Goal: Information Seeking & Learning: Learn about a topic

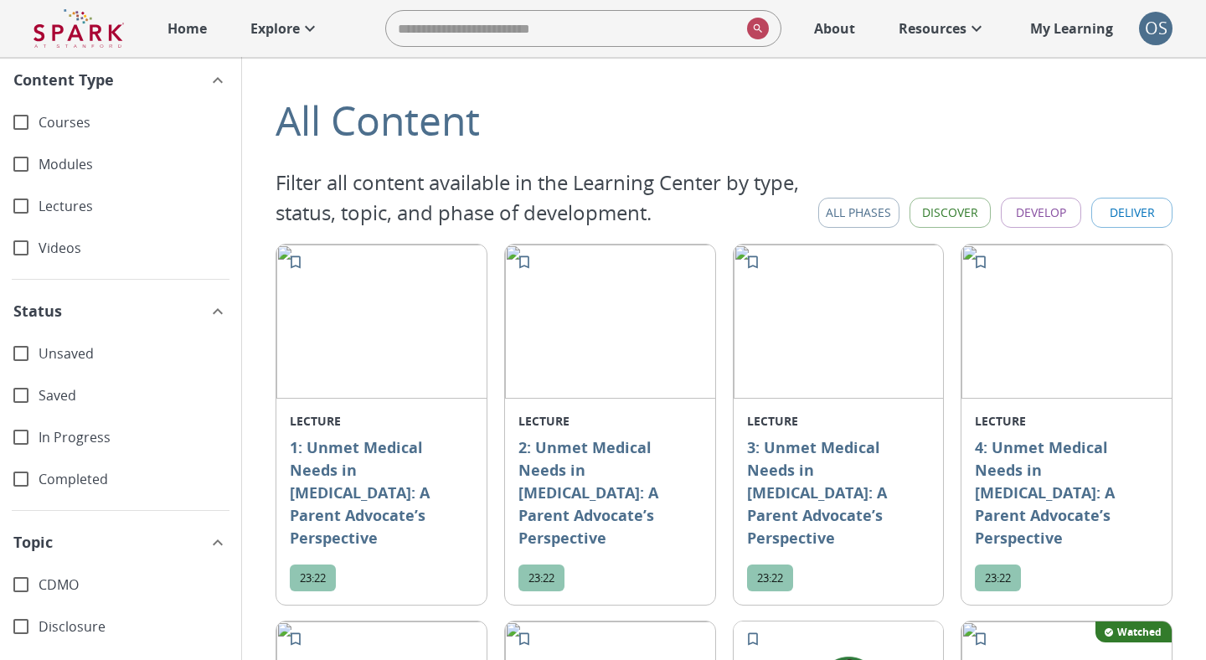
click at [189, 33] on p "Home" at bounding box center [187, 28] width 39 height 20
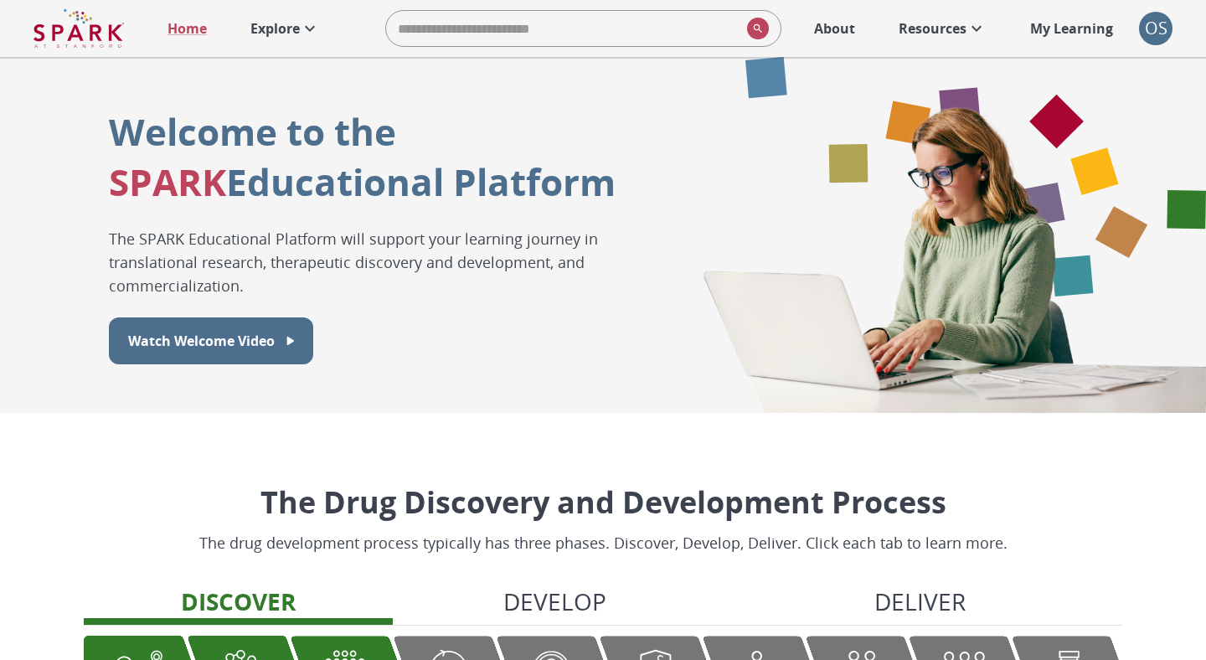
click at [268, 27] on p "Explore" at bounding box center [274, 28] width 49 height 20
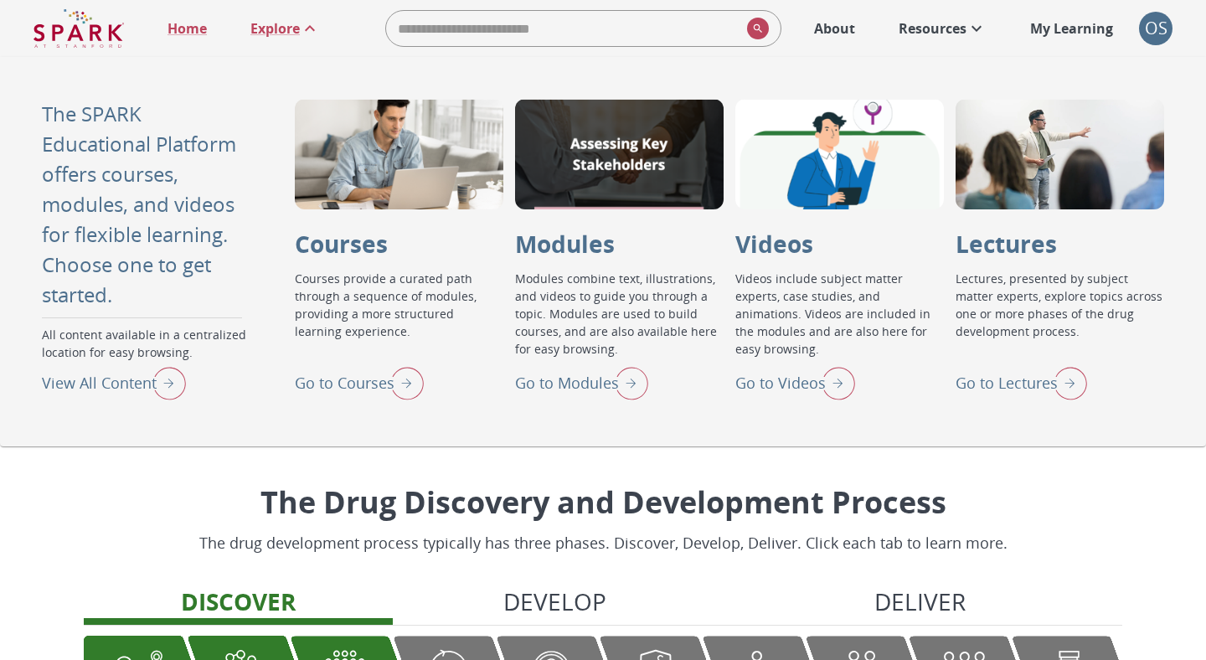
click at [977, 386] on p "Go to Lectures" at bounding box center [1007, 383] width 102 height 23
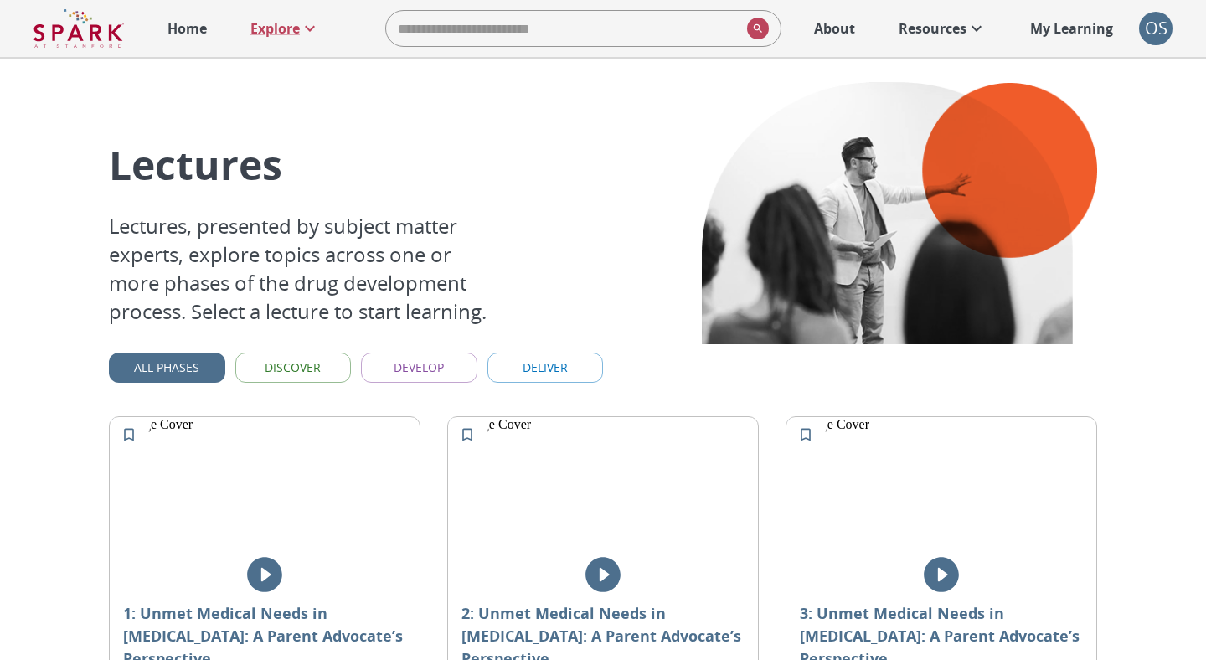
click at [544, 363] on button "Deliver" at bounding box center [545, 368] width 116 height 31
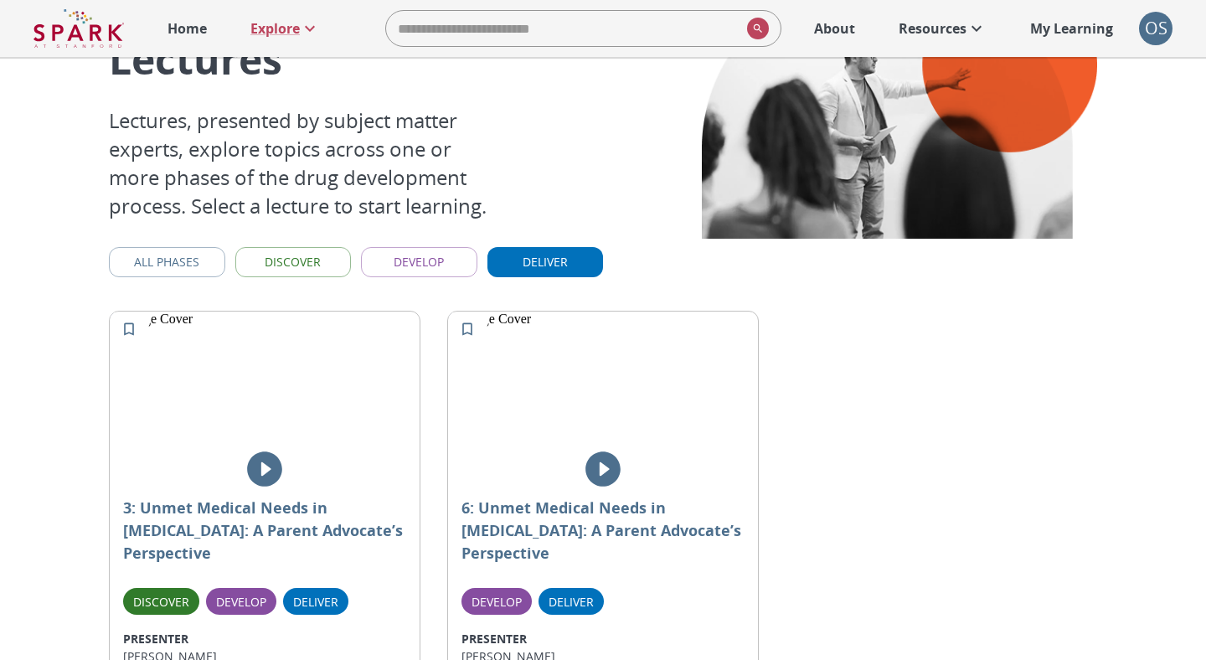
scroll to position [104, 0]
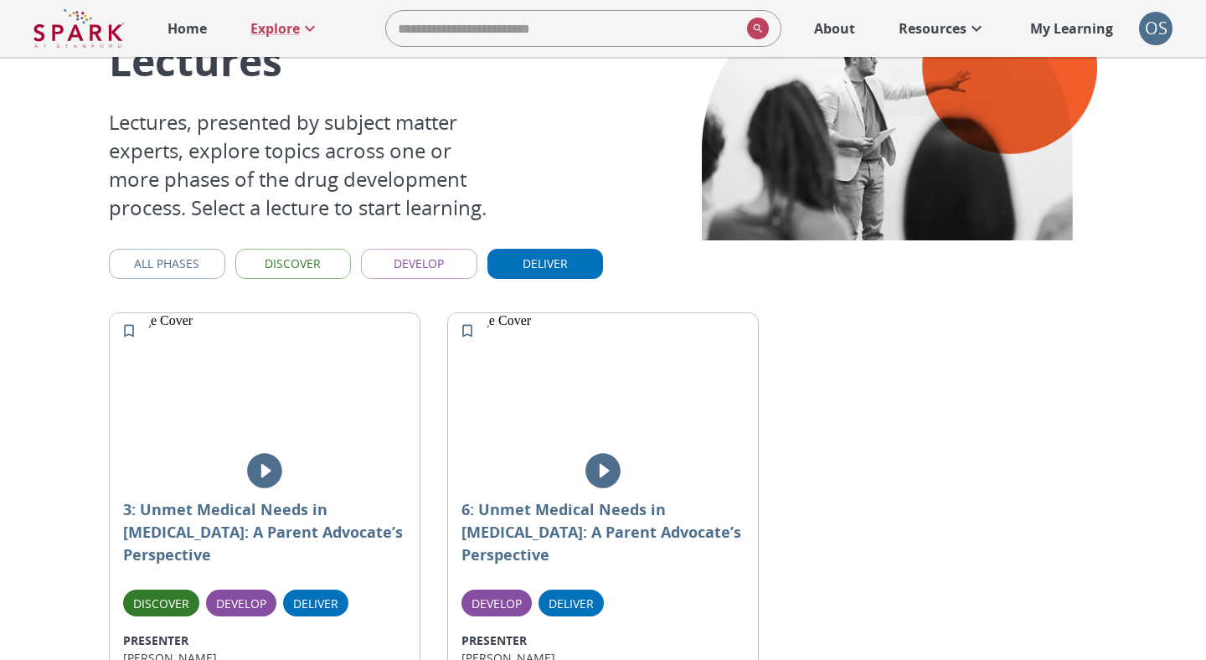
click at [446, 272] on button "Develop" at bounding box center [419, 264] width 116 height 31
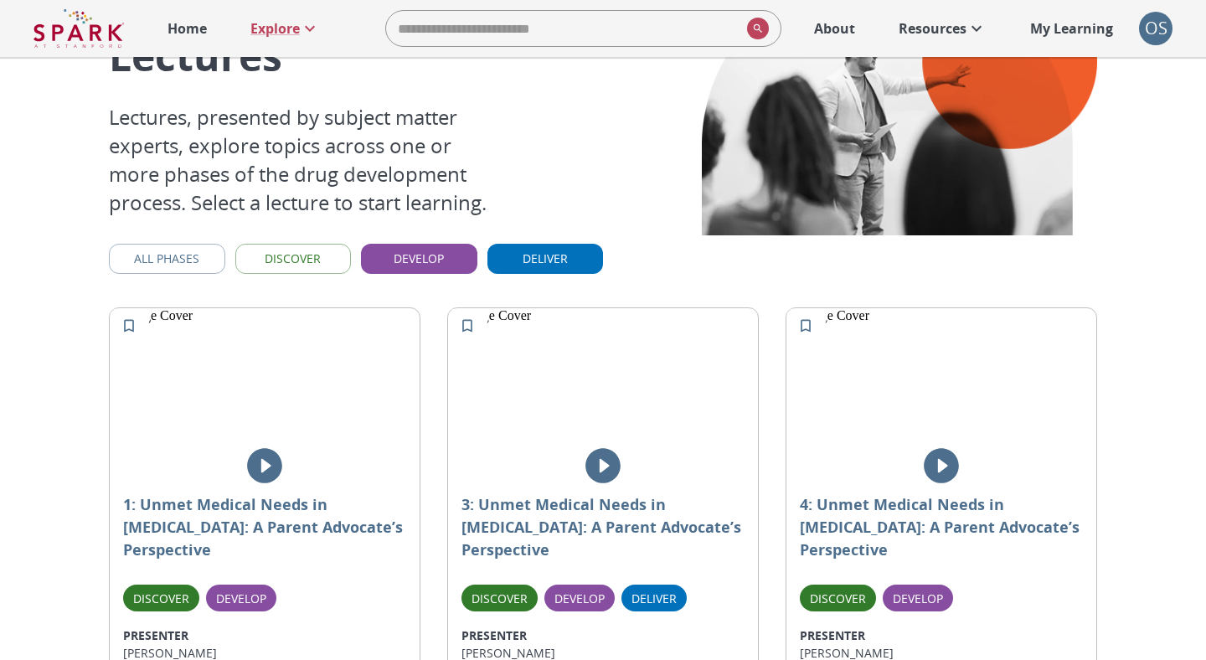
scroll to position [78, 0]
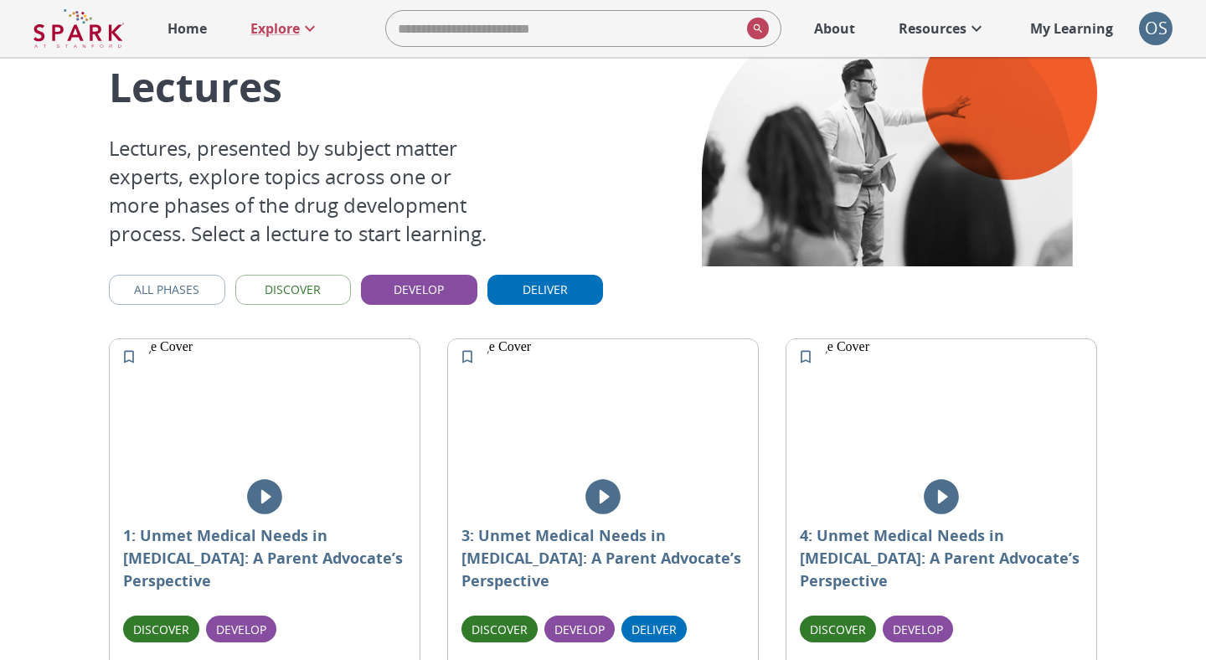
click at [496, 284] on button "Deliver" at bounding box center [545, 290] width 116 height 31
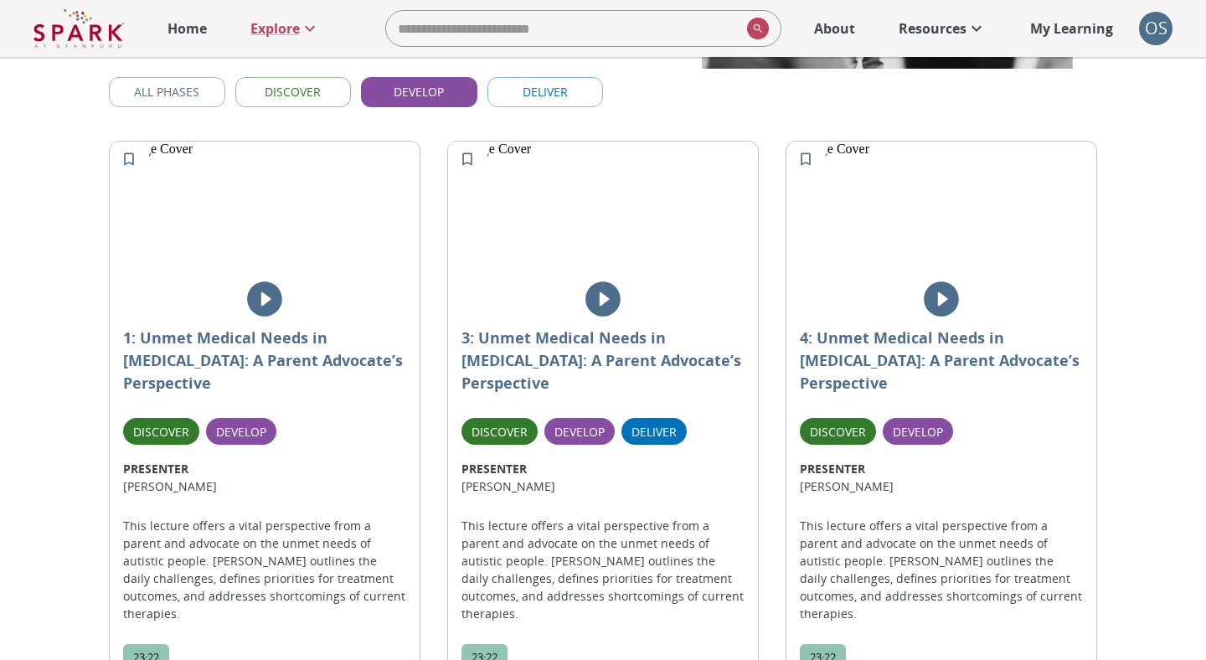
scroll to position [237, 0]
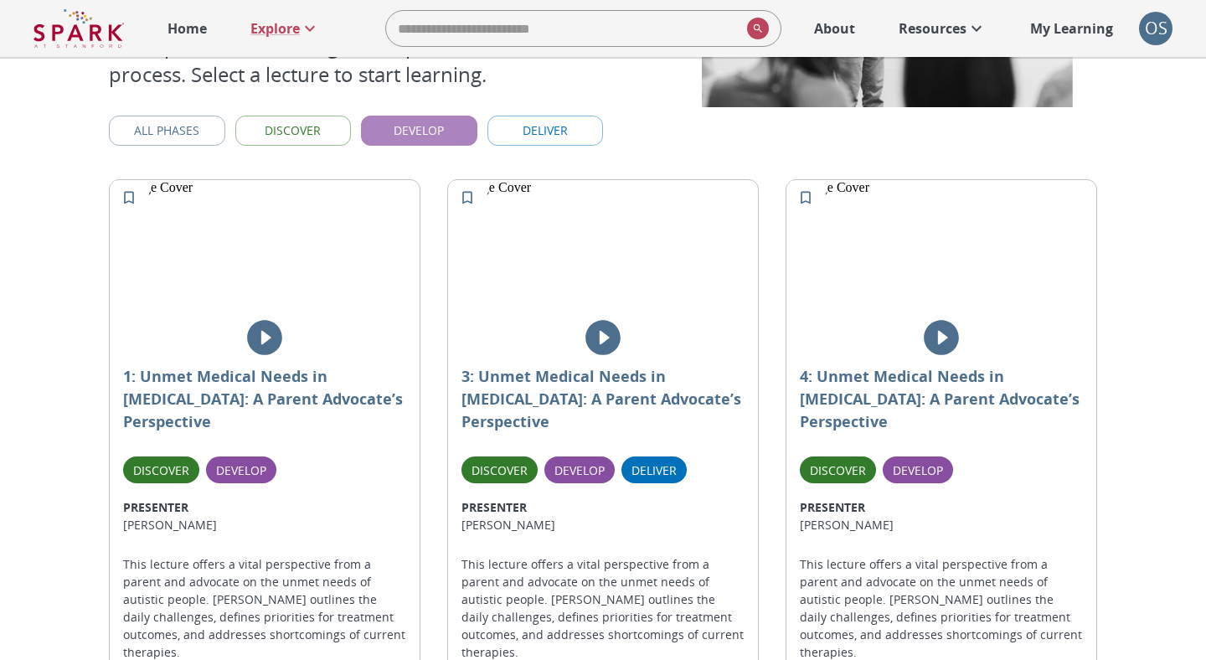
click at [431, 131] on button "Develop" at bounding box center [419, 131] width 116 height 31
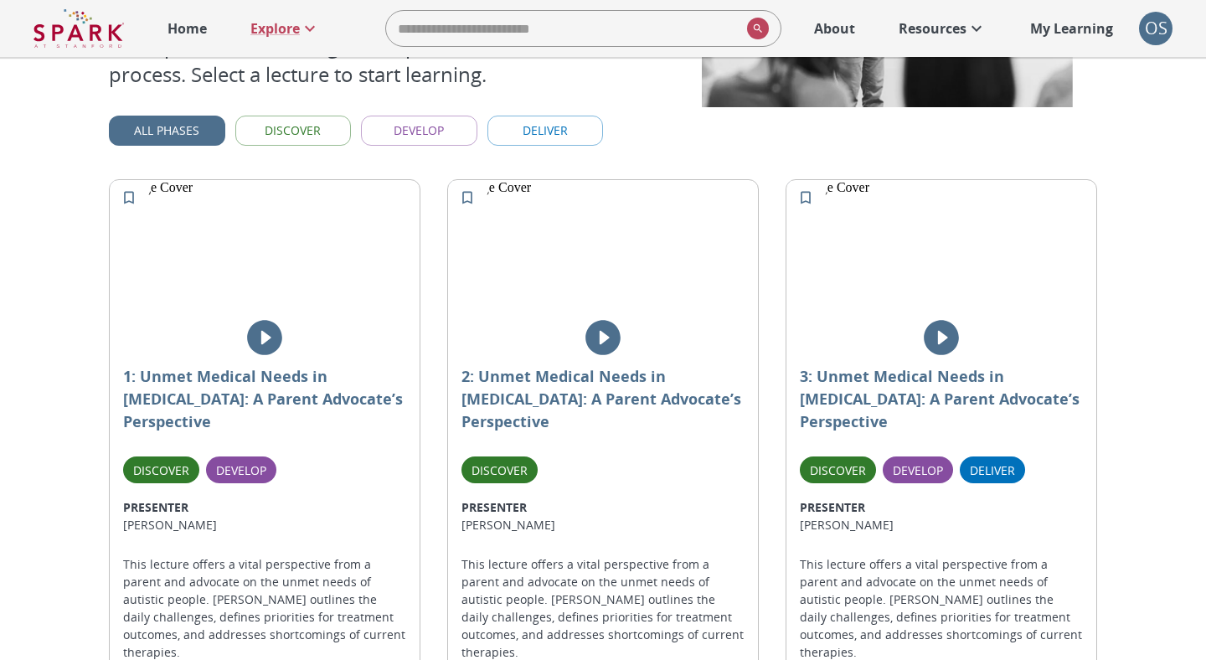
click at [317, 133] on button "Discover" at bounding box center [293, 131] width 116 height 31
click at [207, 140] on button "All Phases" at bounding box center [167, 131] width 116 height 31
click at [523, 129] on button "Deliver" at bounding box center [545, 131] width 116 height 31
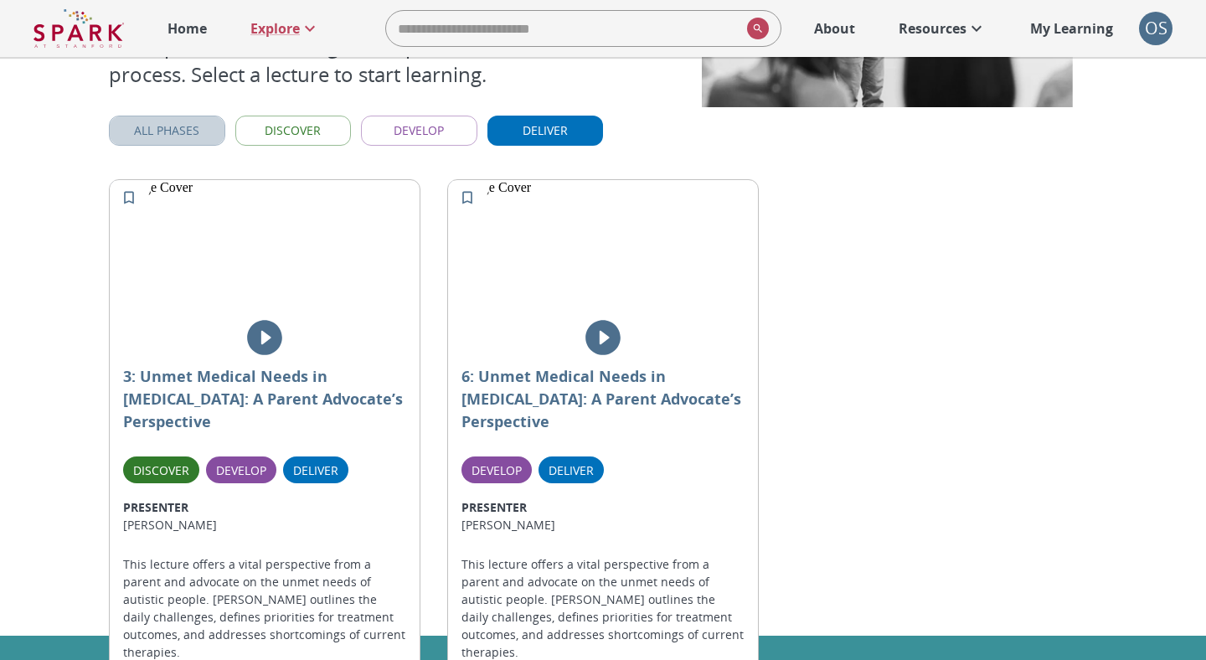
click at [204, 134] on button "All Phases" at bounding box center [167, 131] width 116 height 31
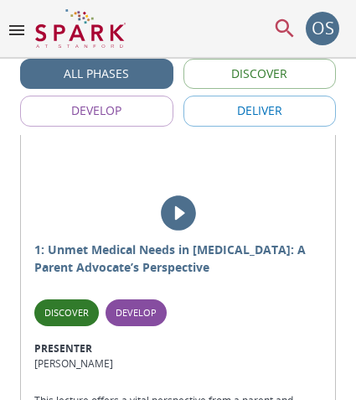
scroll to position [579, 0]
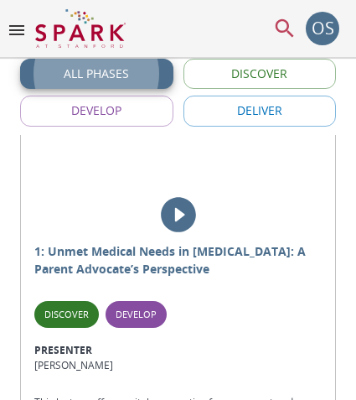
click at [175, 206] on icon "play" at bounding box center [178, 214] width 35 height 35
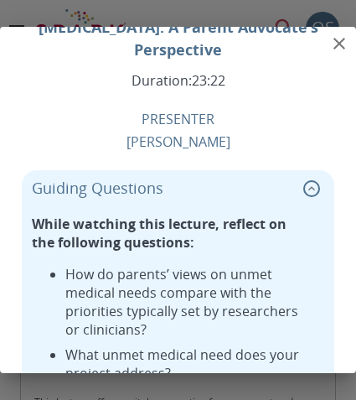
scroll to position [264, 0]
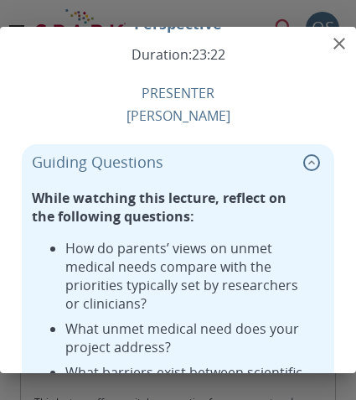
click at [313, 154] on icon "collapse" at bounding box center [311, 162] width 17 height 17
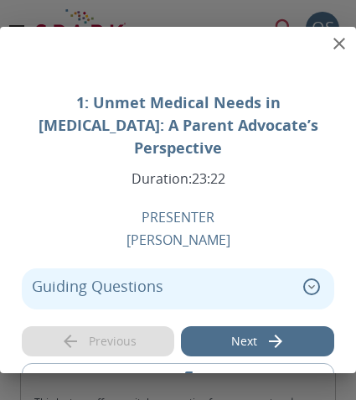
scroll to position [159, 0]
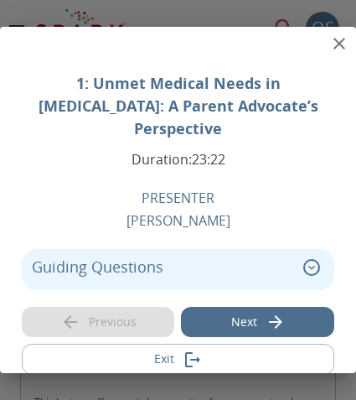
click at [298, 307] on button "Next" at bounding box center [257, 322] width 153 height 31
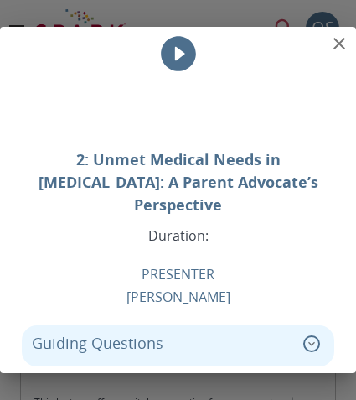
scroll to position [0, 0]
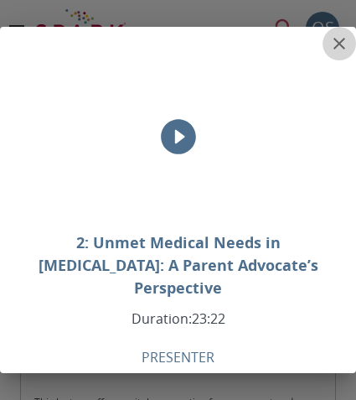
click at [343, 44] on icon "close" at bounding box center [339, 44] width 20 height 20
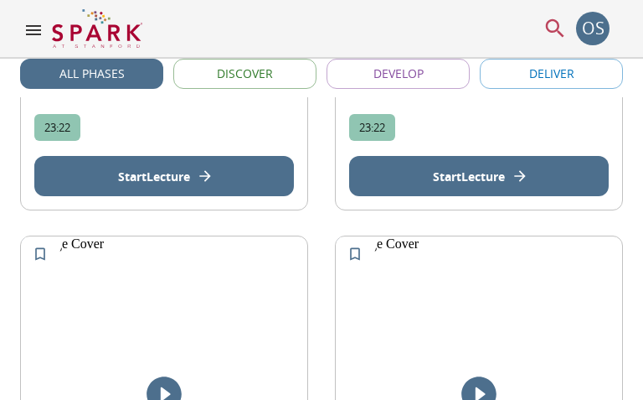
scroll to position [1633, 0]
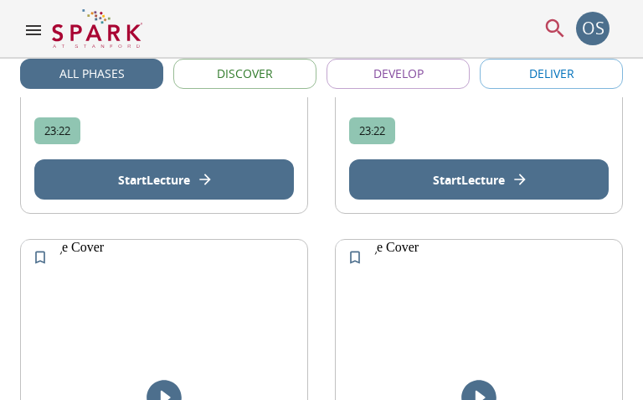
click at [243, 182] on button "Start Lecture" at bounding box center [164, 179] width 260 height 40
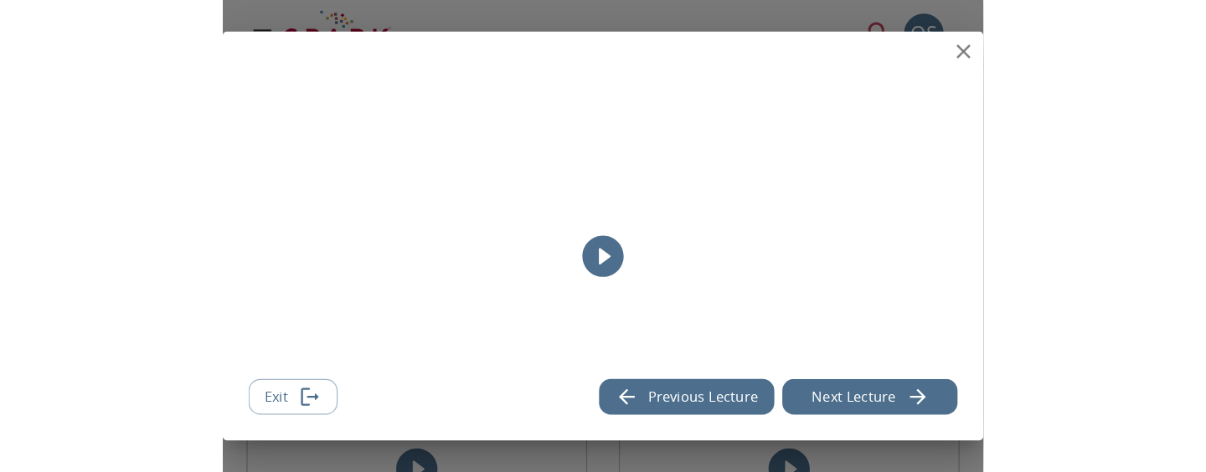
scroll to position [1457, 0]
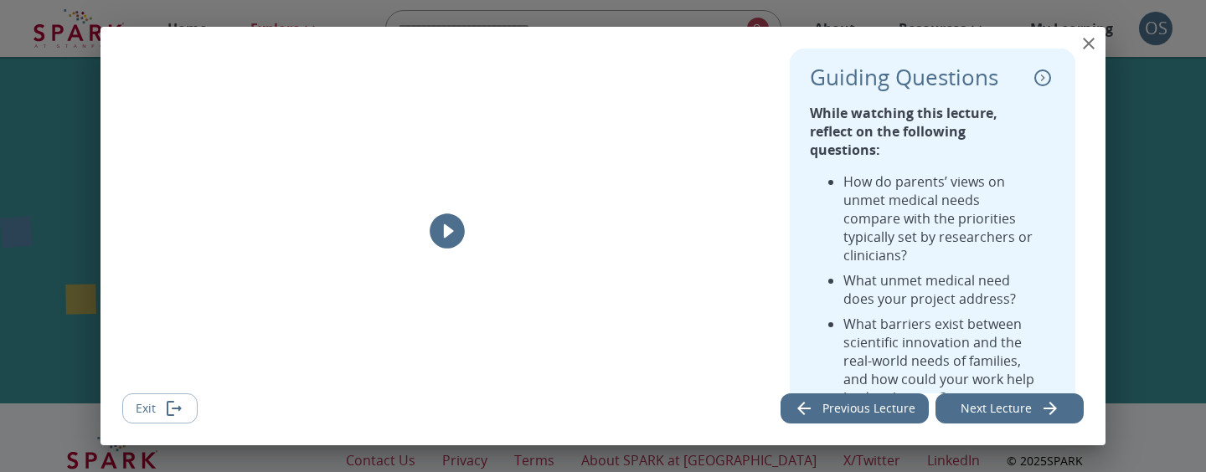
click at [167, 410] on icon "Exit" at bounding box center [171, 408] width 8 height 15
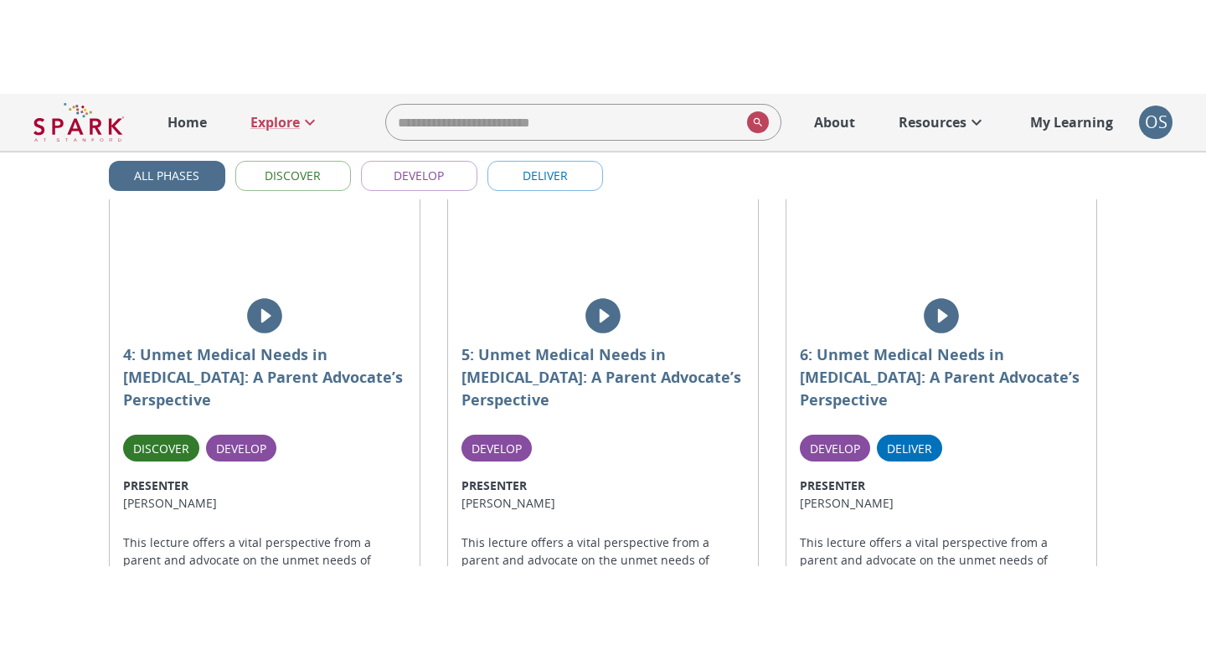
scroll to position [948, 0]
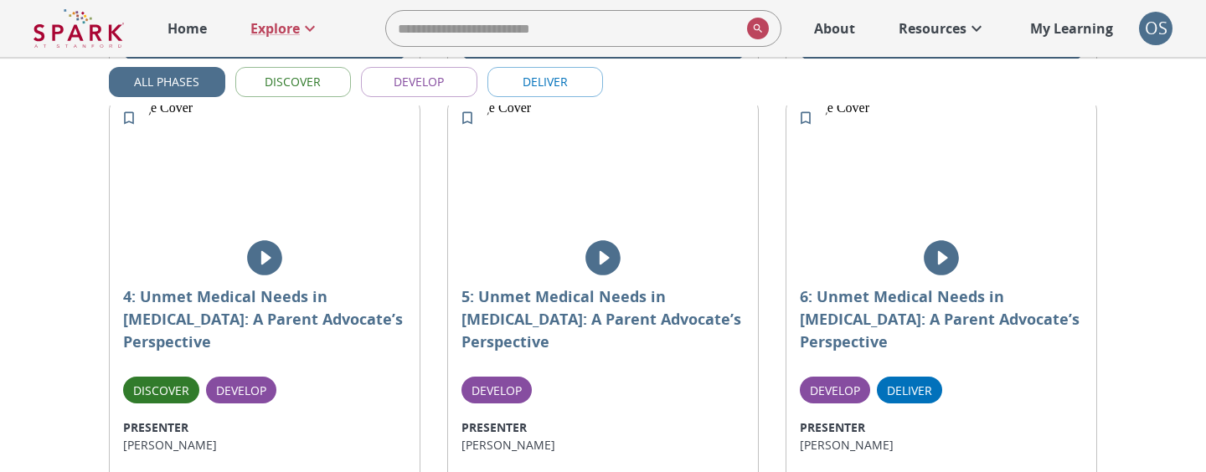
click at [260, 241] on icon "play" at bounding box center [264, 258] width 35 height 35
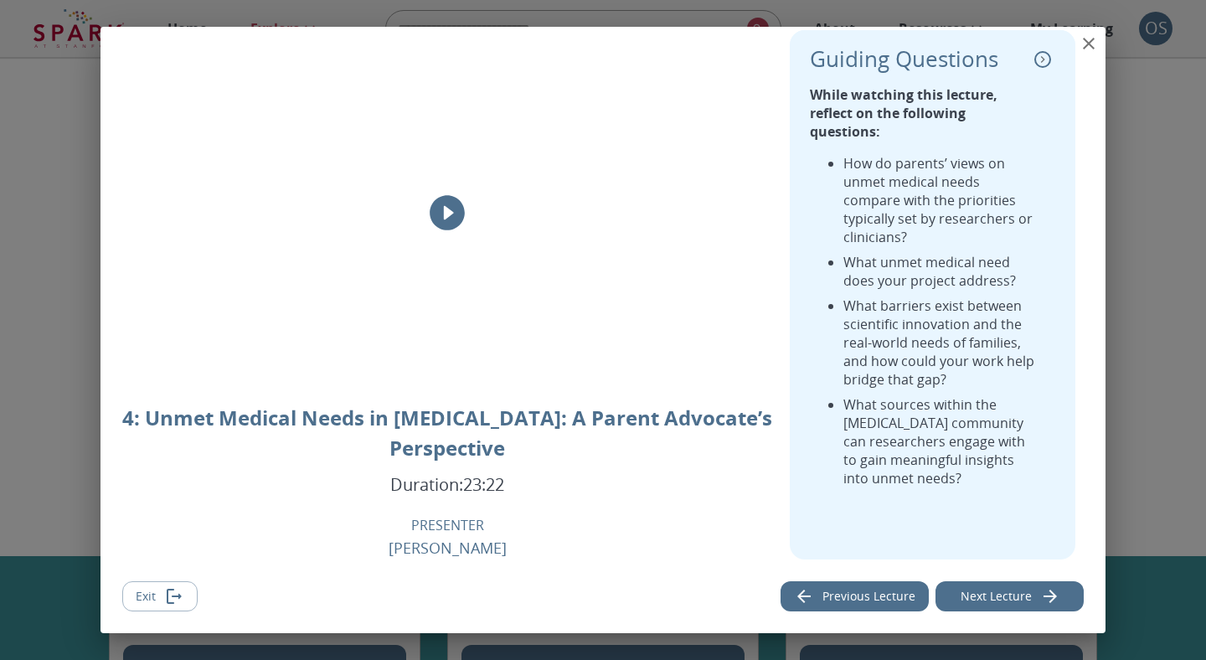
scroll to position [0, 0]
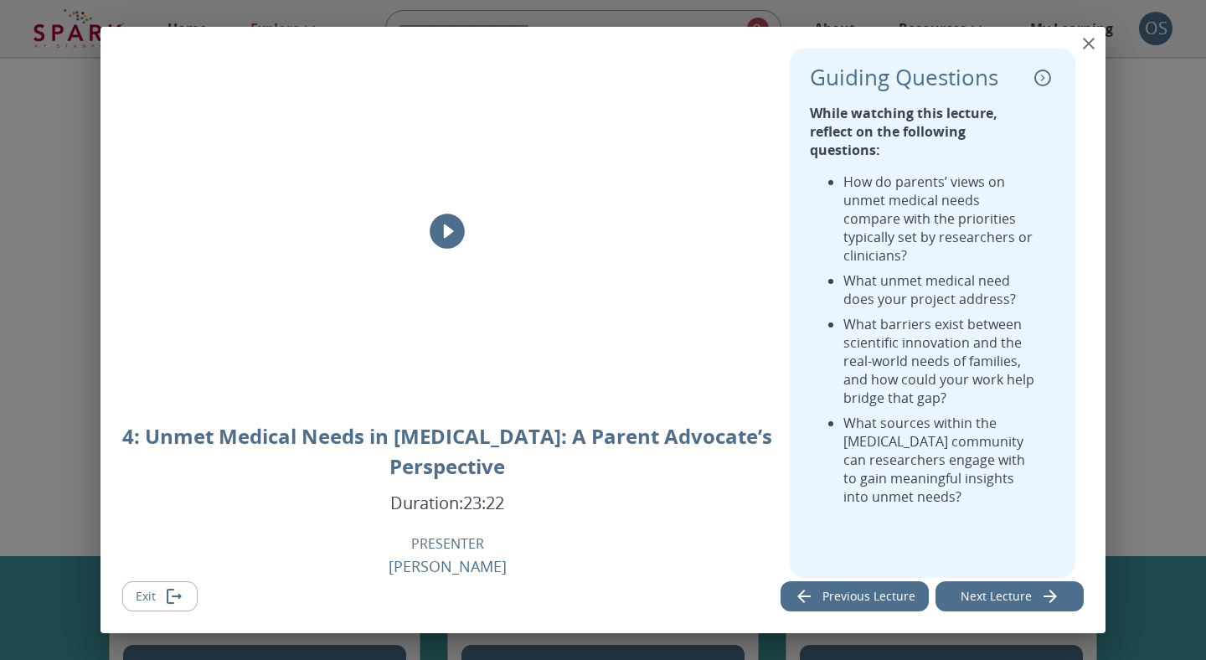
click at [1044, 80] on icon "collapse" at bounding box center [1042, 78] width 17 height 17
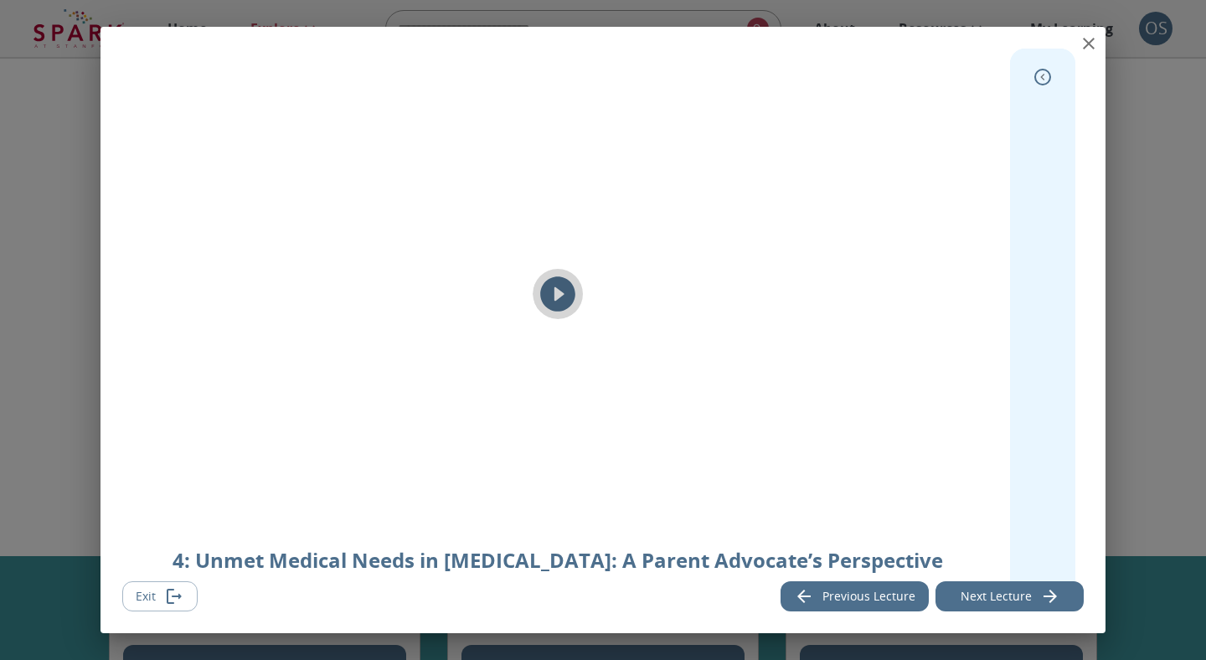
click at [578, 298] on button "play" at bounding box center [558, 294] width 50 height 50
click at [1047, 72] on icon "expand" at bounding box center [1042, 77] width 17 height 17
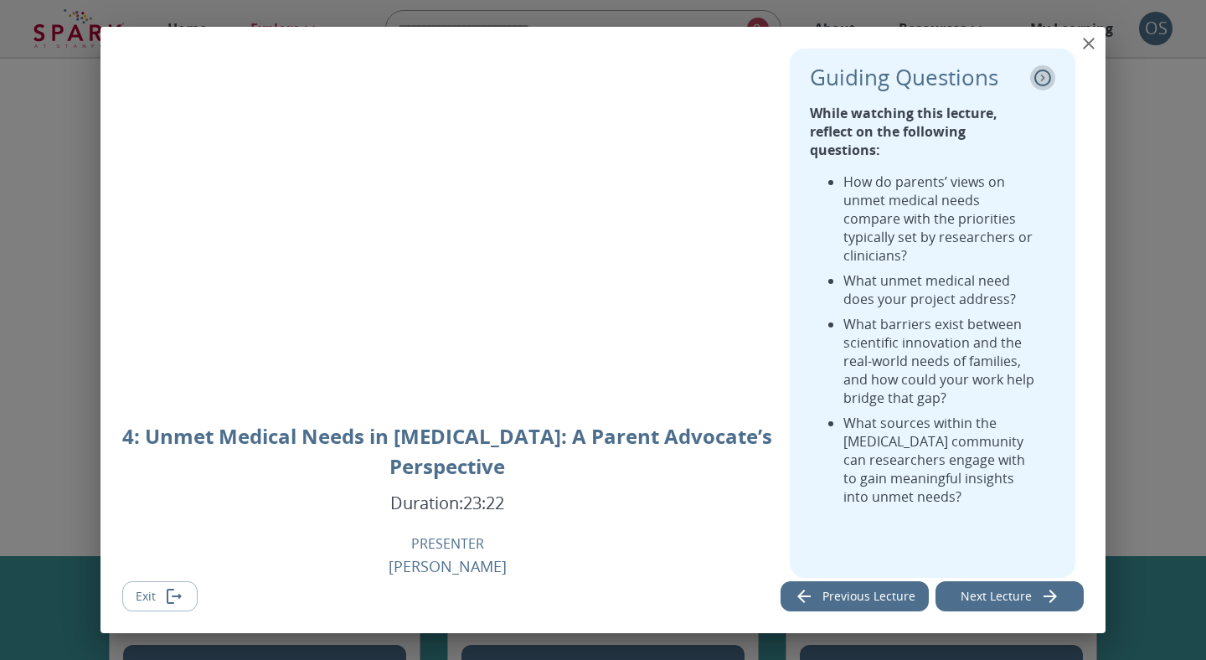
click at [1047, 73] on icon "collapse" at bounding box center [1042, 78] width 17 height 17
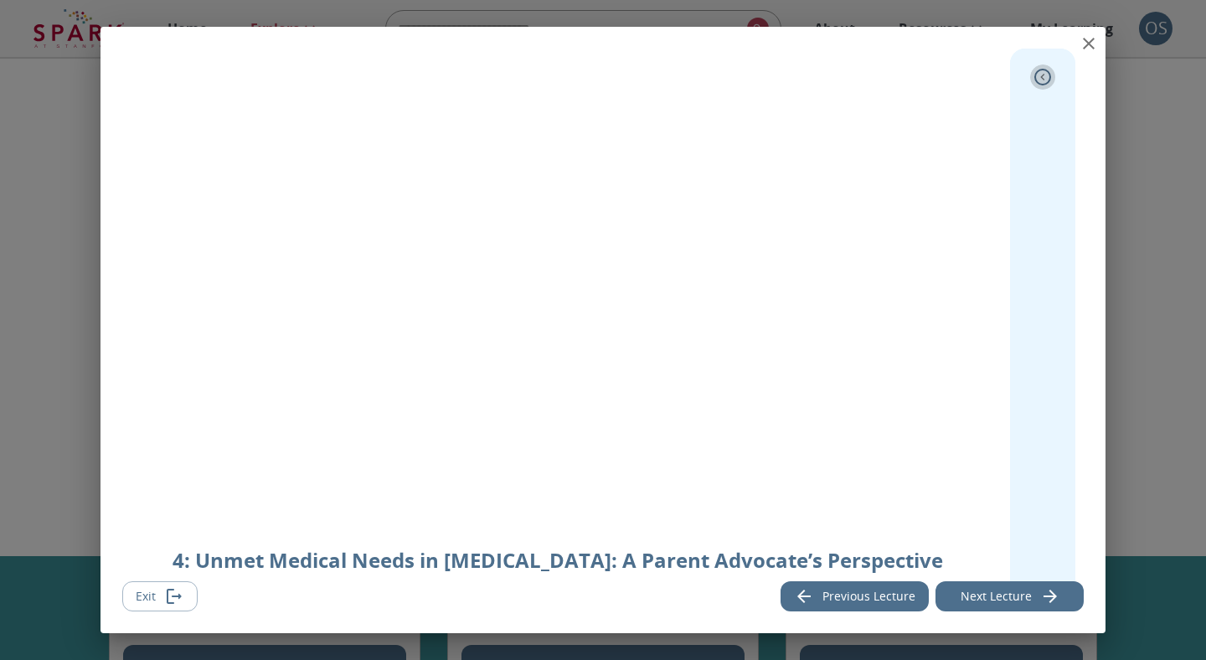
click at [1047, 73] on icon "expand" at bounding box center [1042, 77] width 17 height 17
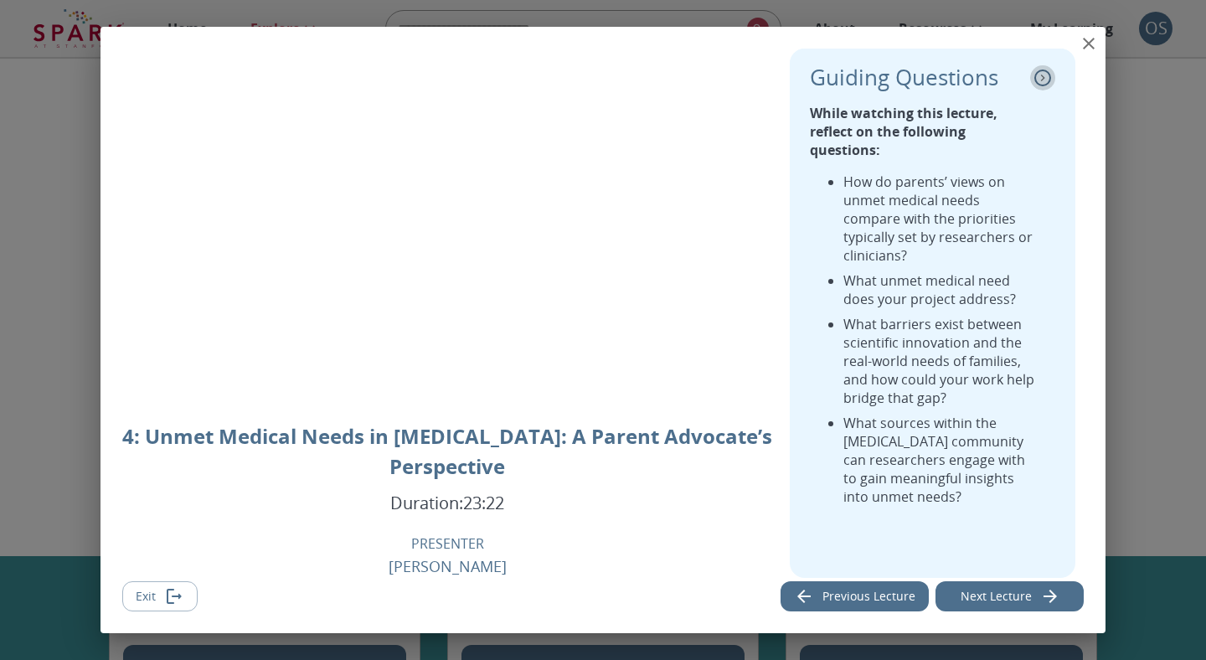
click at [1047, 73] on icon "collapse" at bounding box center [1042, 78] width 17 height 17
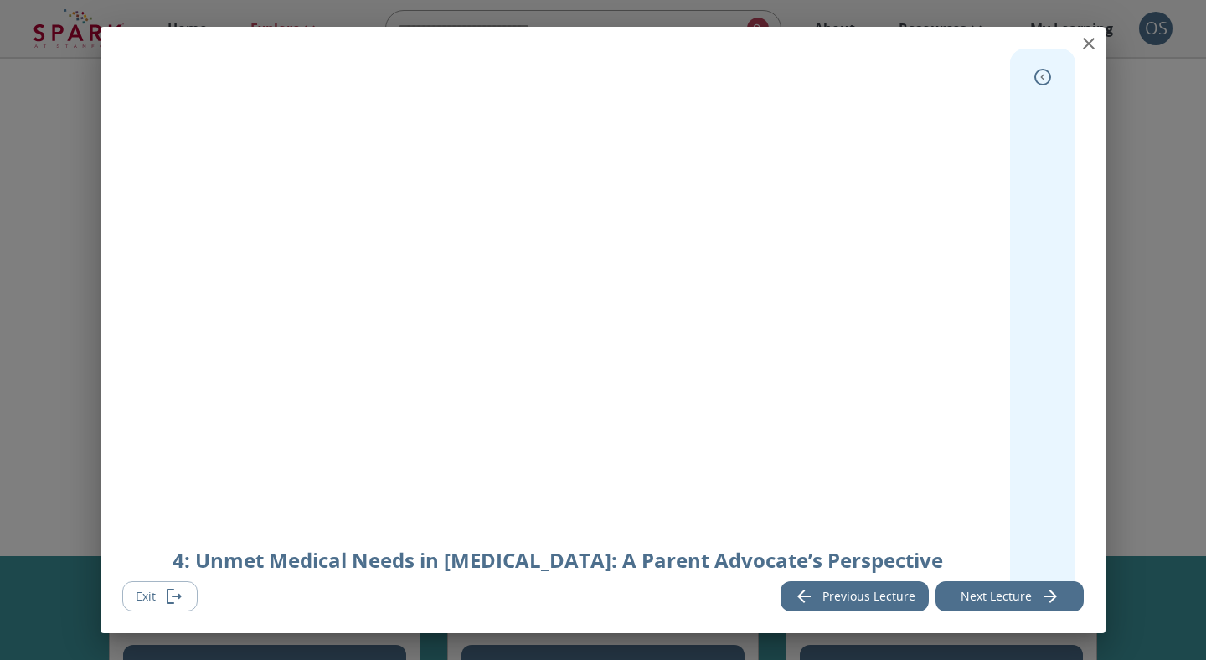
click at [1047, 73] on icon "expand" at bounding box center [1042, 77] width 17 height 17
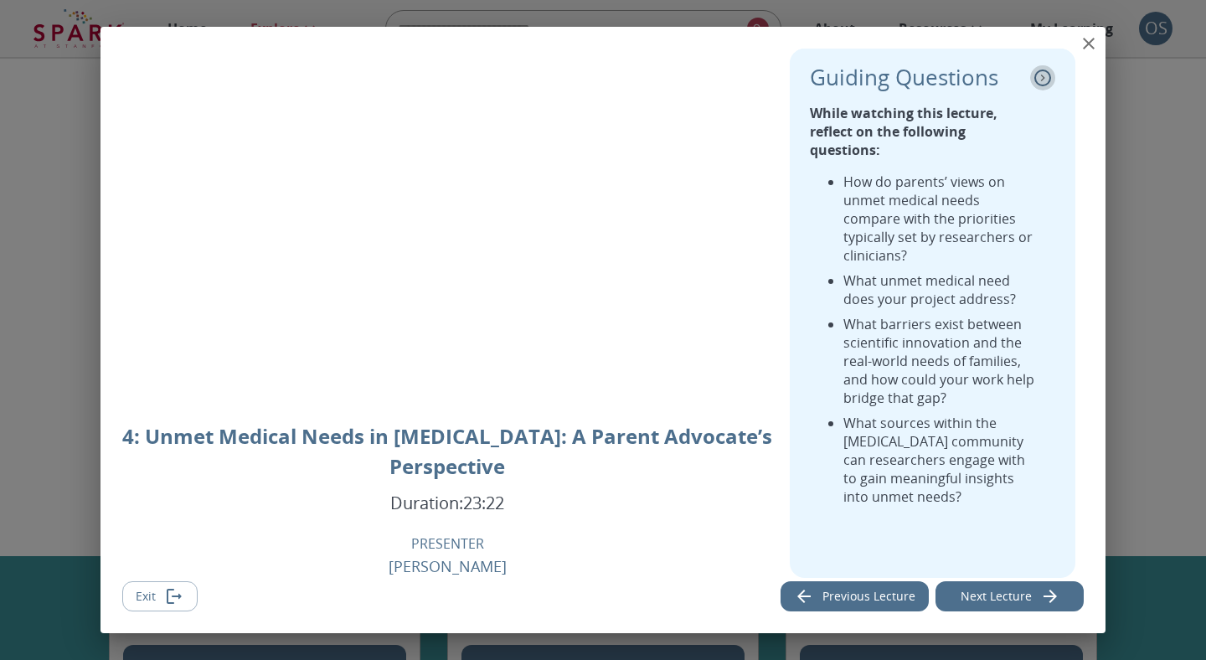
click at [1047, 74] on icon "collapse" at bounding box center [1042, 78] width 17 height 17
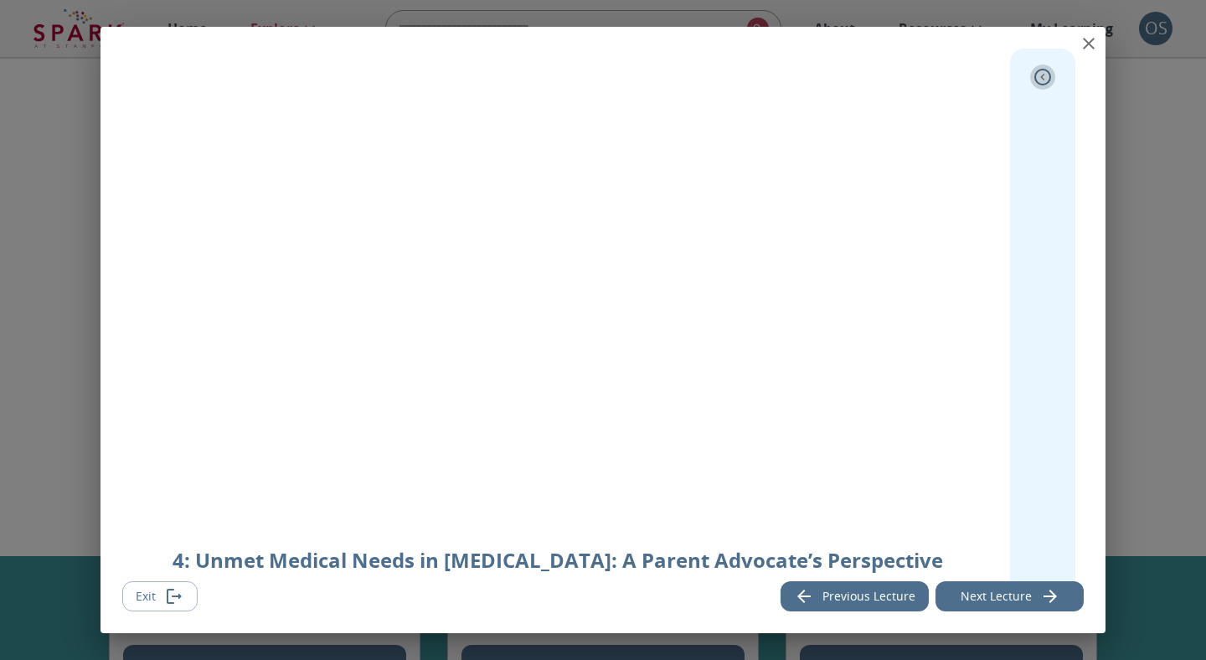
click at [1047, 74] on icon "expand" at bounding box center [1042, 77] width 17 height 17
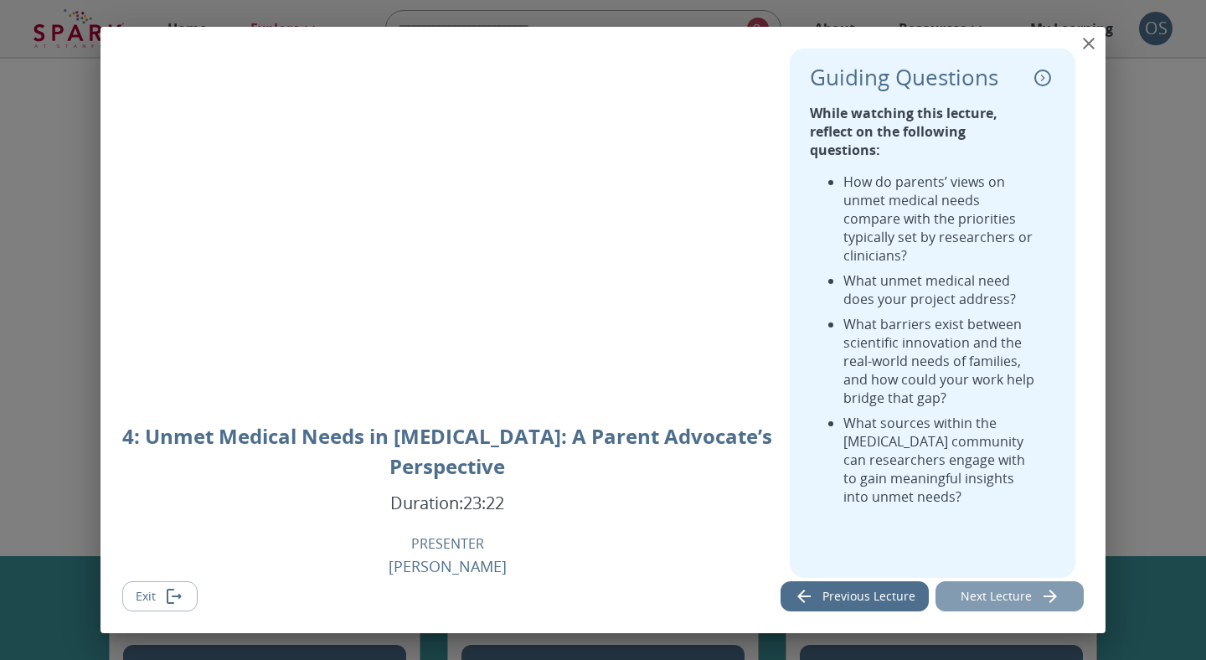
click at [1041, 598] on icon "Next lecture" at bounding box center [1050, 596] width 20 height 20
click at [916, 596] on button "Previous Lecture" at bounding box center [855, 596] width 148 height 31
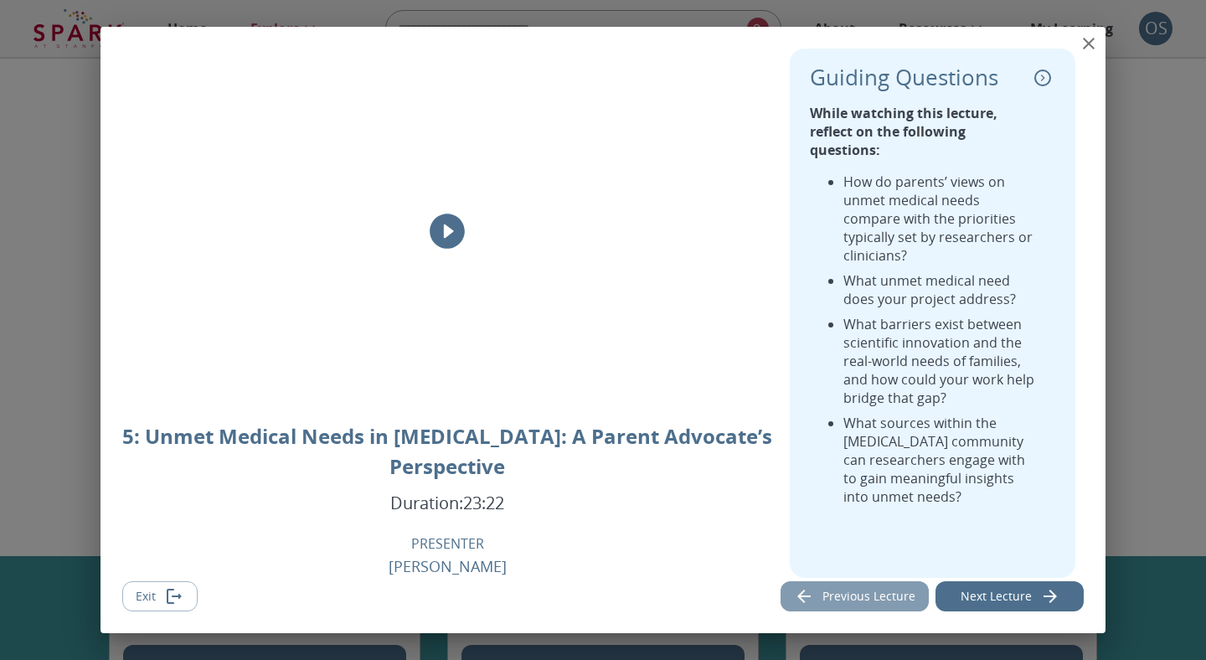
click at [916, 596] on button "Previous Lecture" at bounding box center [855, 596] width 148 height 31
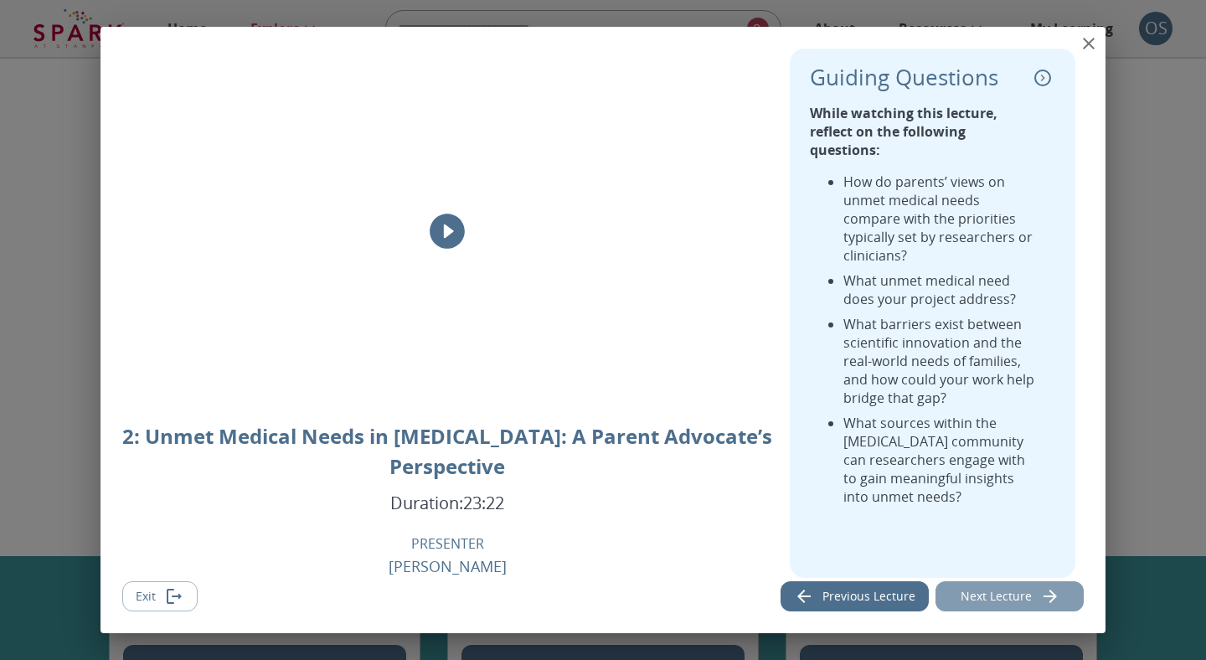
click at [979, 600] on button "Next Lecture" at bounding box center [1010, 596] width 148 height 31
click at [1088, 53] on icon "close" at bounding box center [1089, 44] width 20 height 20
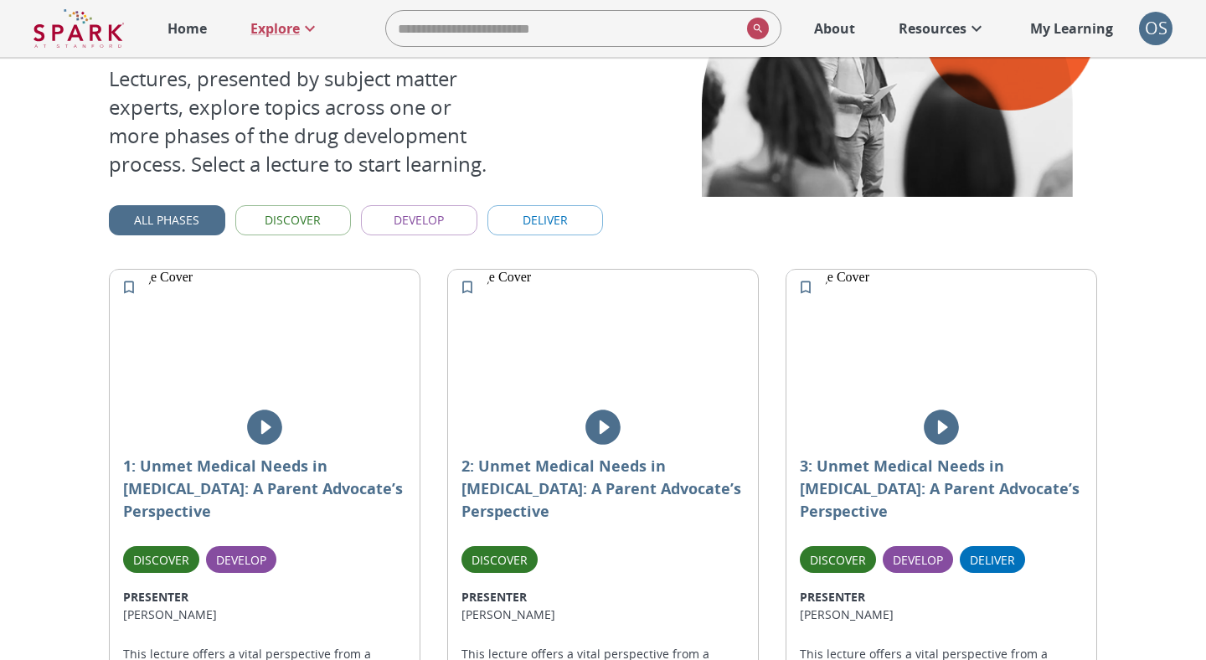
scroll to position [162, 0]
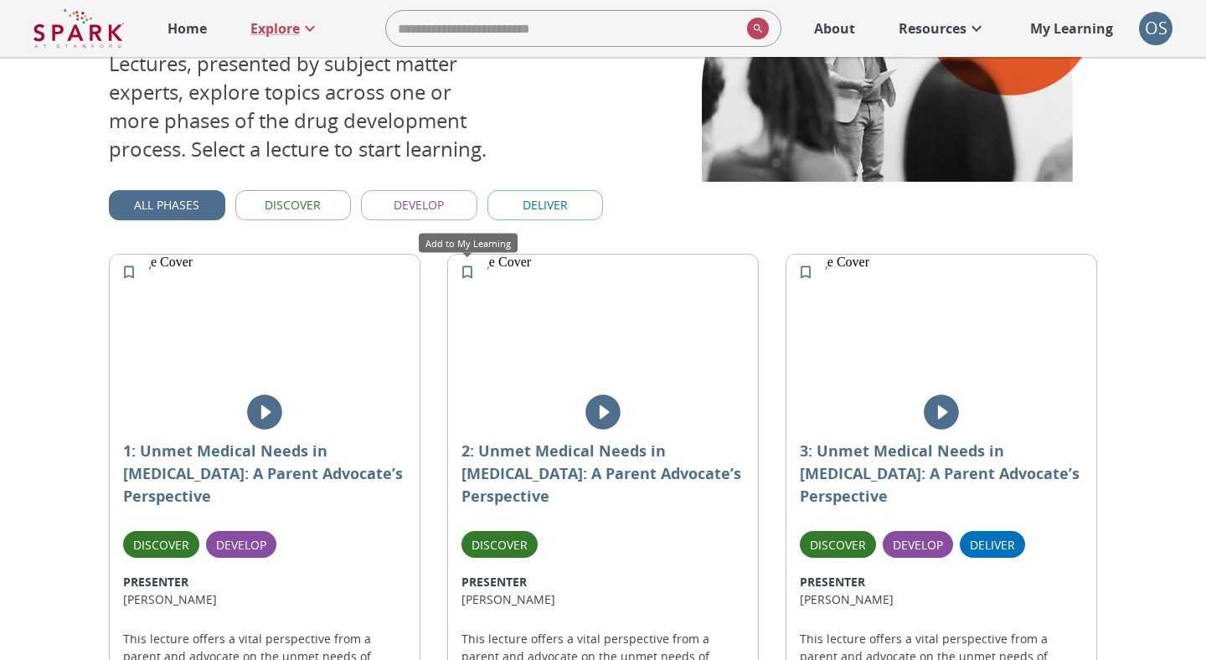
click at [464, 265] on icon "Add to My Learning" at bounding box center [467, 272] width 17 height 17
